Goal: Check status: Check status

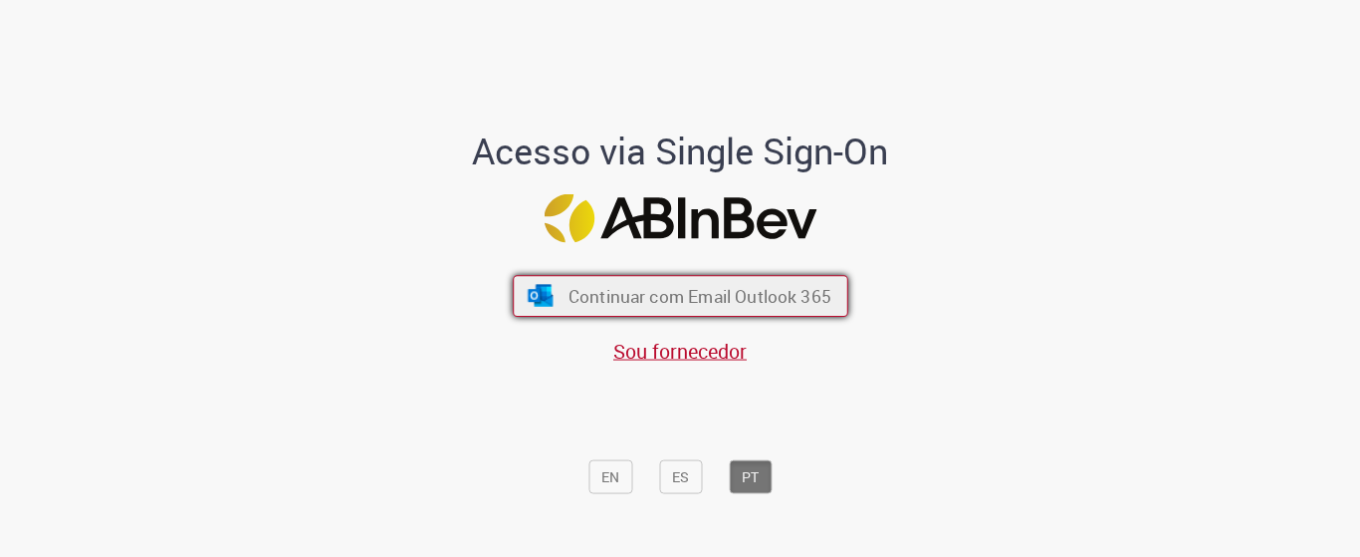
click at [656, 293] on span "Continuar com Email Outlook 365" at bounding box center [698, 295] width 263 height 23
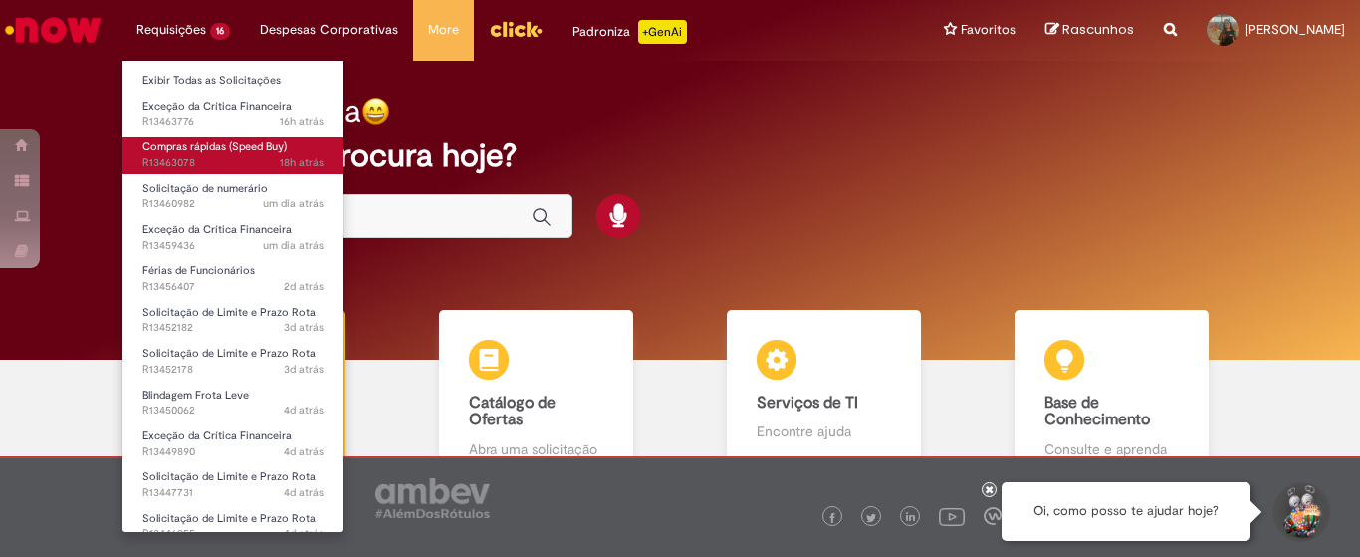
click at [212, 167] on span "18h atrás 18 horas atrás R13463078" at bounding box center [232, 163] width 181 height 16
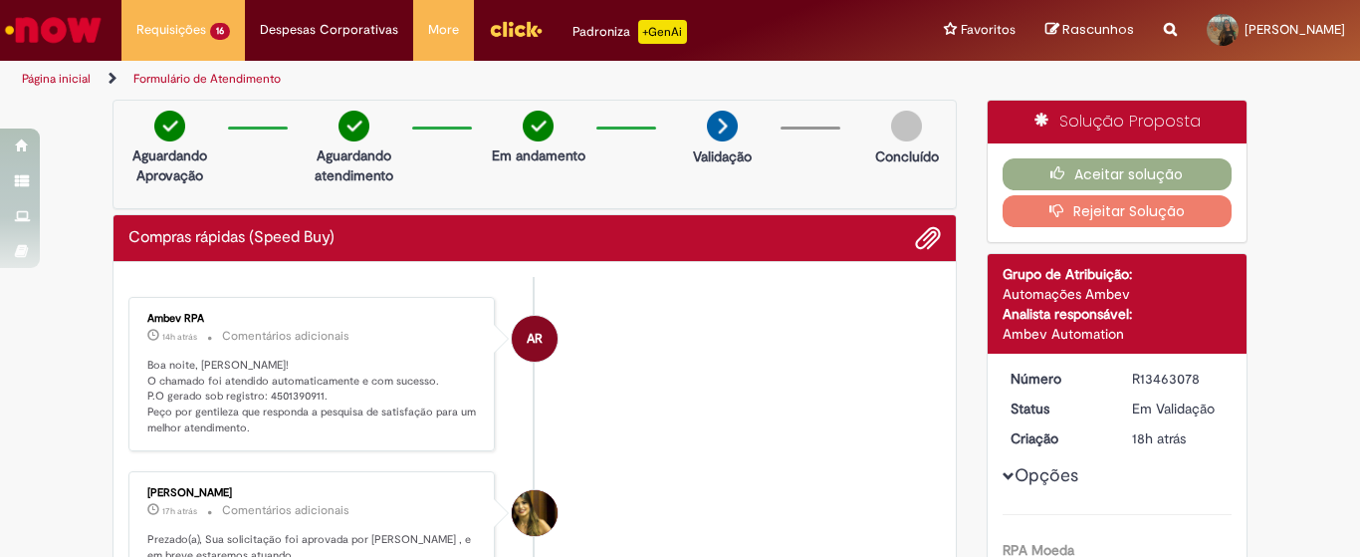
click at [274, 394] on p "Boa noite, [PERSON_NAME]! O chamado foi atendido automaticamente e com sucesso.…" at bounding box center [313, 396] width 332 height 79
copy p "4501390911"
